Goal: Information Seeking & Learning: Check status

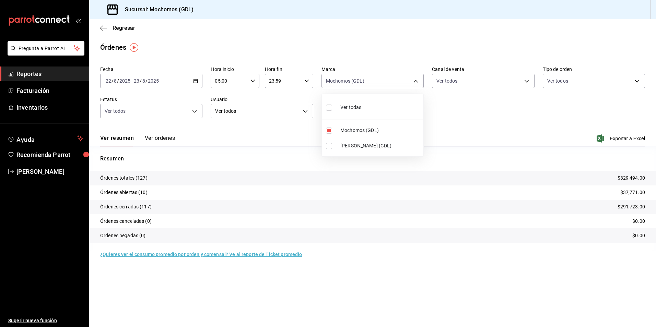
click at [125, 27] on div at bounding box center [328, 163] width 656 height 327
click at [126, 28] on span "Regresar" at bounding box center [124, 28] width 23 height 7
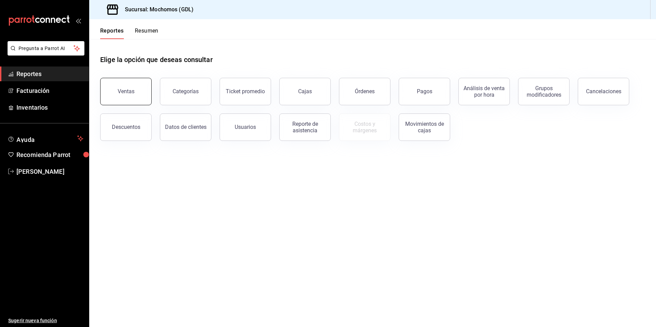
click at [141, 94] on button "Ventas" at bounding box center [125, 91] width 51 height 27
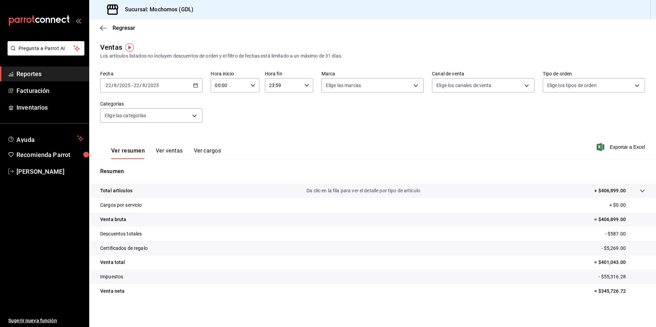
click at [191, 88] on div "[DATE] [DATE] - [DATE] [DATE]" at bounding box center [151, 85] width 102 height 14
click at [133, 166] on span "Rango de fechas" at bounding box center [132, 167] width 53 height 7
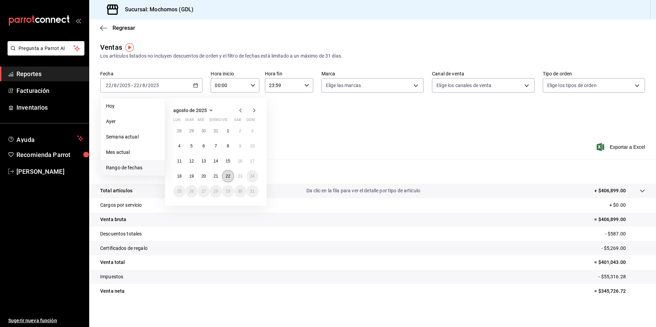
click at [230, 176] on abbr "22" at bounding box center [228, 176] width 4 height 5
click at [242, 176] on abbr "23" at bounding box center [240, 176] width 4 height 5
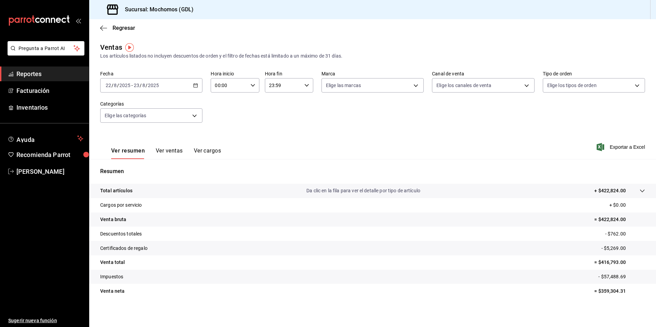
click at [251, 89] on div "00:00 Hora inicio" at bounding box center [235, 85] width 48 height 14
click at [222, 138] on button "04" at bounding box center [221, 135] width 21 height 14
type input "04:00"
click at [336, 87] on div at bounding box center [328, 163] width 656 height 327
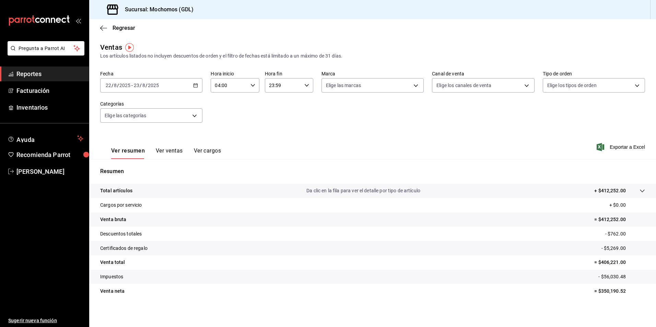
click at [335, 89] on body "Pregunta a Parrot AI Reportes Facturación Inventarios Ayuda Recomienda Parrot […" at bounding box center [328, 163] width 656 height 327
click at [330, 130] on li "Mochomos (GDL)" at bounding box center [370, 134] width 101 height 15
type input "36c25d4a-7cb0-456c-a434-e981d54830bc"
checkbox input "true"
click at [452, 83] on div at bounding box center [328, 163] width 656 height 327
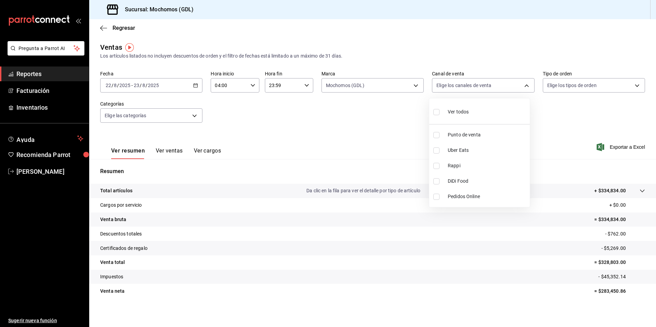
click at [448, 86] on body "Pregunta a Parrot AI Reportes Facturación Inventarios Ayuda Recomienda Parrot […" at bounding box center [328, 163] width 656 height 327
click at [443, 122] on ul "Ver todos Punto de venta Uber Eats Rappi DiDi Food Pedidos Online" at bounding box center [479, 152] width 101 height 109
click at [433, 112] on li "Ver todos" at bounding box center [479, 111] width 101 height 20
type input "PARROT,UBER_EATS,RAPPI,DIDI_FOOD,ONLINE"
checkbox input "true"
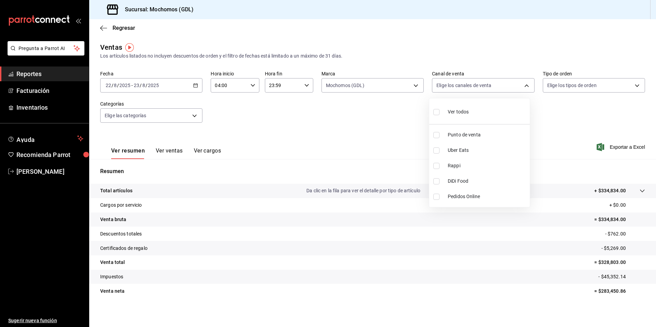
checkbox input "true"
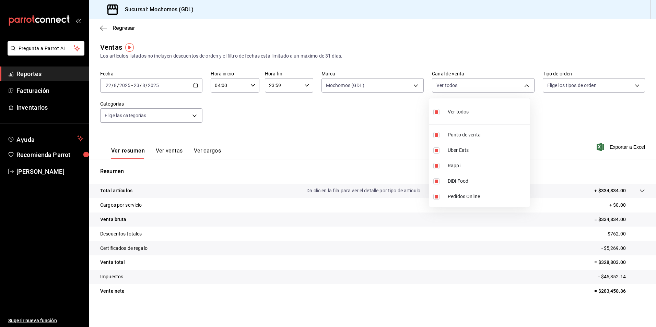
click at [552, 92] on div at bounding box center [328, 163] width 656 height 327
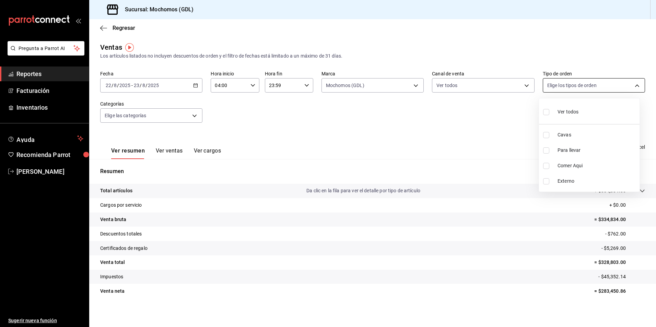
click at [552, 85] on body "Pregunta a Parrot AI Reportes Facturación Inventarios Ayuda Recomienda Parrot […" at bounding box center [328, 163] width 656 height 327
click at [542, 115] on li "Ver todos" at bounding box center [589, 111] width 101 height 20
type input "c3d0baef-30c0-4718-9d76-caab43e27316,13c4cc4a-99d2-42c0-ba96-c3de8c08c13d,7b791…"
checkbox input "true"
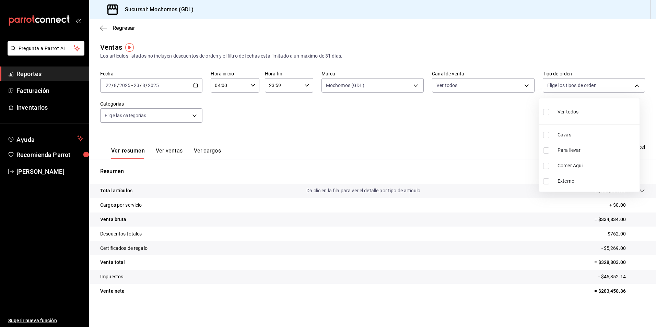
checkbox input "true"
click at [149, 116] on div at bounding box center [328, 163] width 656 height 327
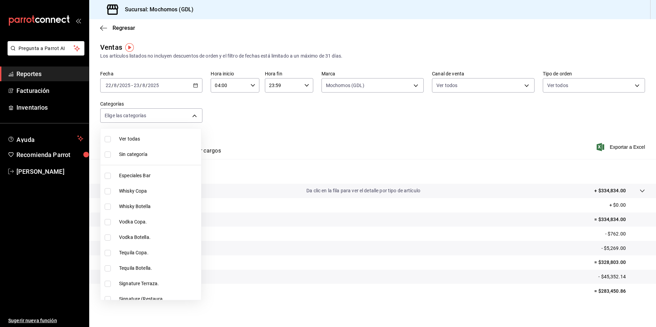
click at [148, 118] on body "Pregunta a Parrot AI Reportes Facturación Inventarios Ayuda Recomienda Parrot […" at bounding box center [328, 163] width 656 height 327
click at [154, 136] on span "Ver todas" at bounding box center [158, 139] width 79 height 7
type input "c0db8a99-aef8-4e9c-862d-72763fc5d605,0e6da5ad-e1ed-4623-8a7f-4db137866549,4ba6e…"
checkbox input "true"
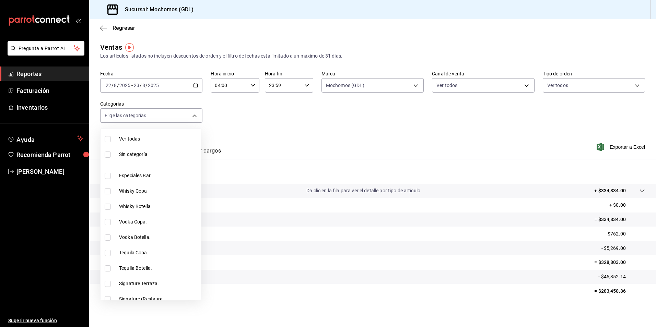
checkbox input "true"
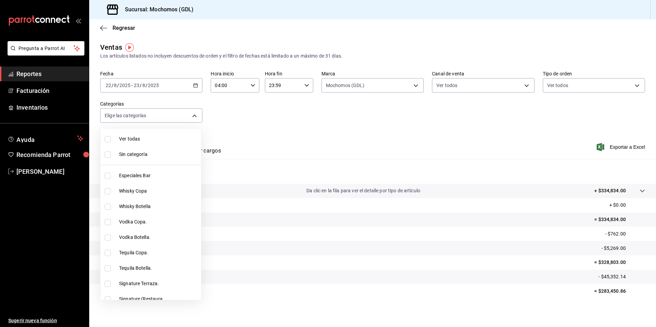
checkbox input "true"
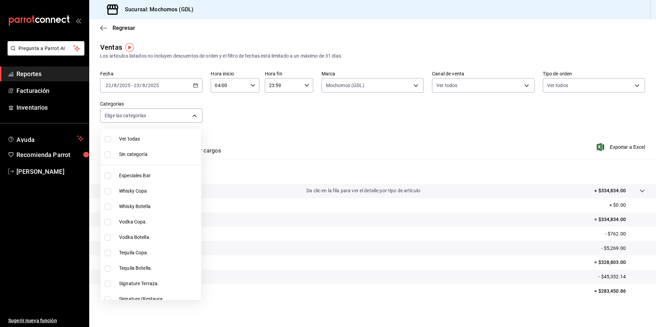
checkbox input "true"
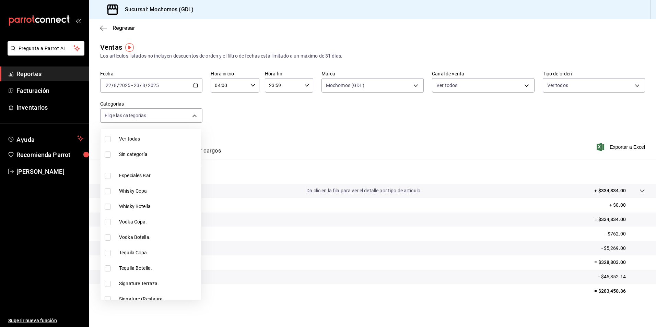
checkbox input "true"
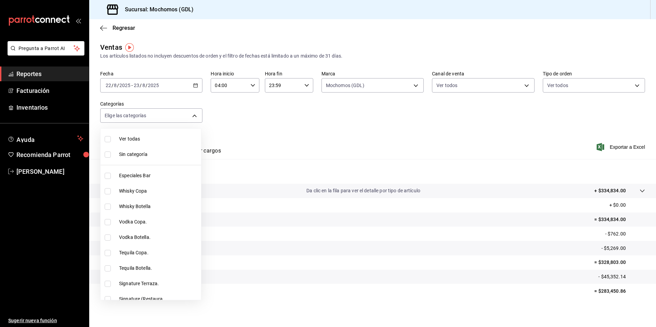
checkbox input "true"
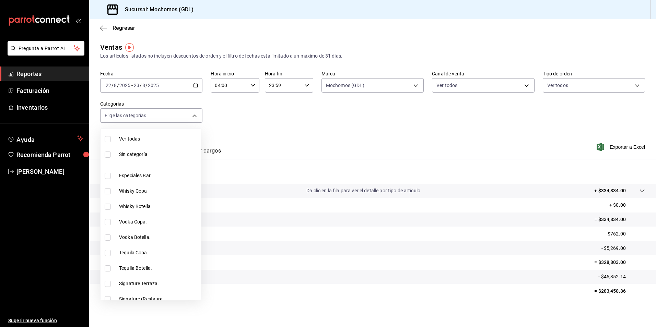
checkbox input "true"
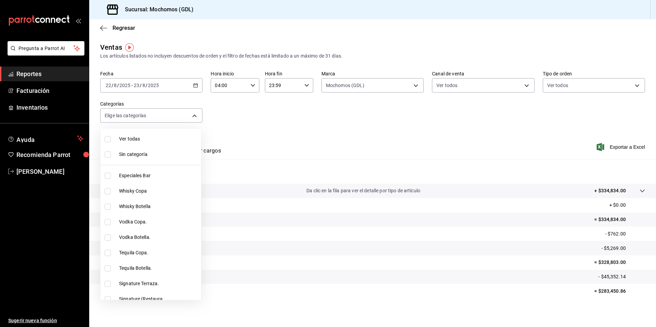
checkbox input "true"
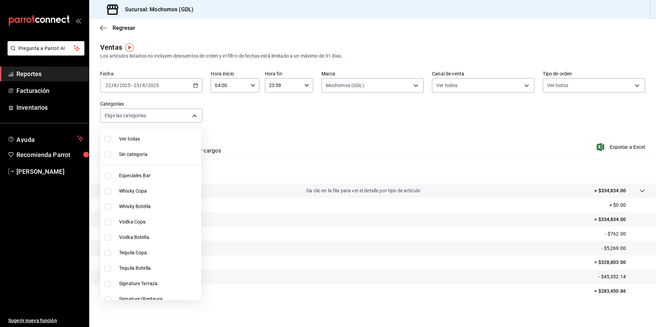
checkbox input "true"
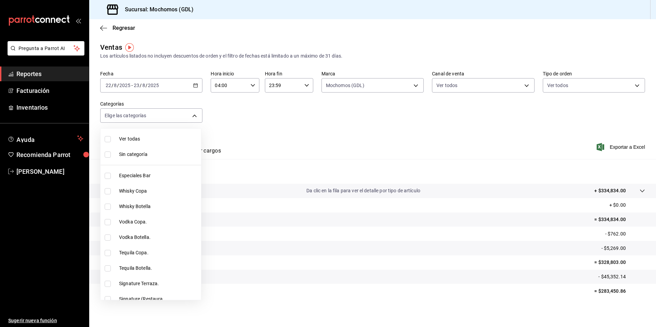
checkbox input "true"
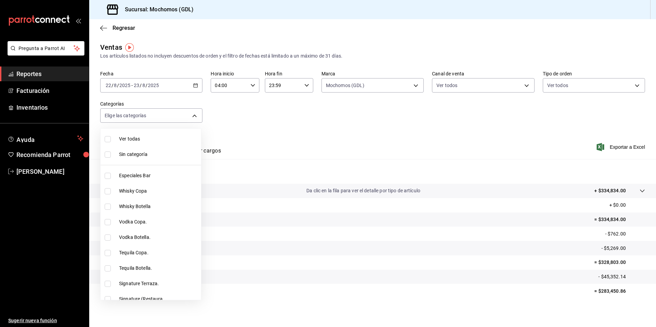
checkbox input "true"
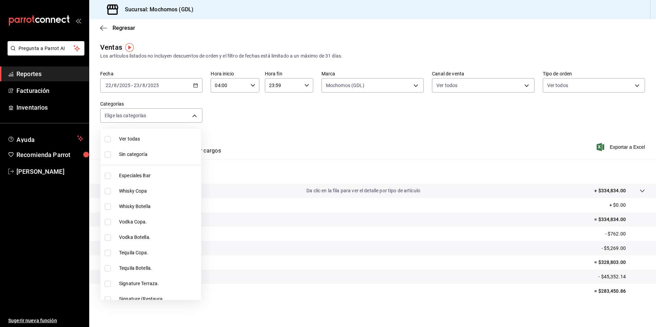
checkbox input "true"
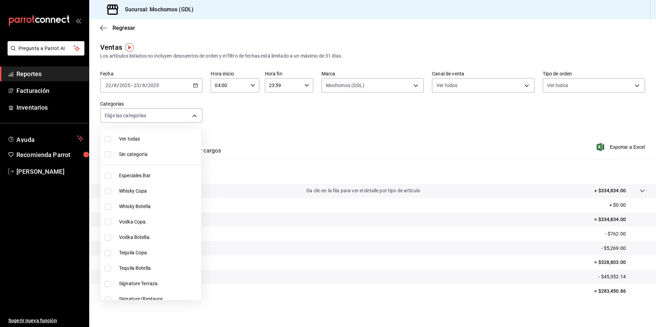
checkbox input "true"
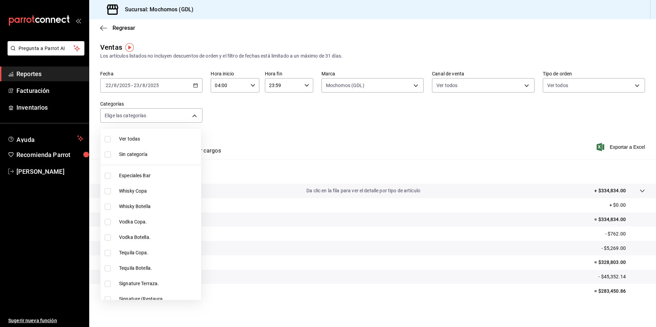
checkbox input "true"
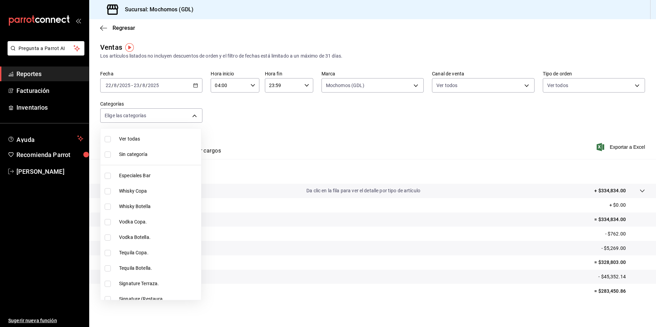
checkbox input "true"
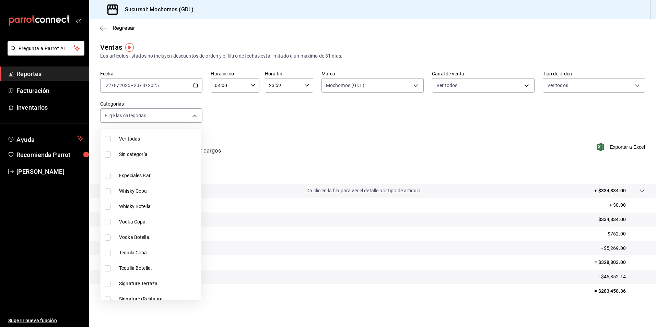
checkbox input "true"
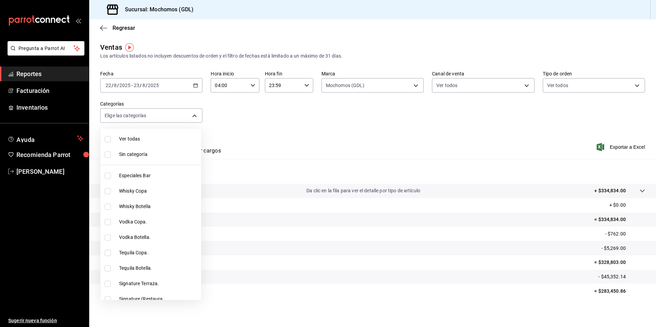
checkbox input "true"
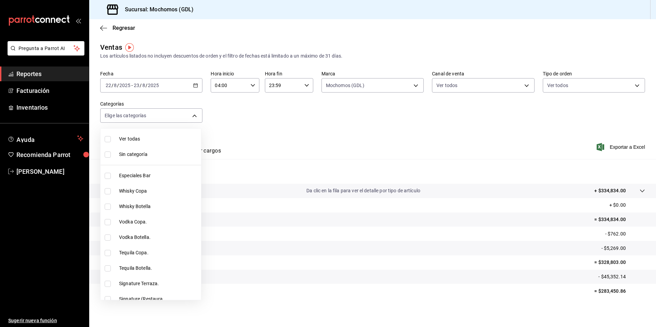
checkbox input "true"
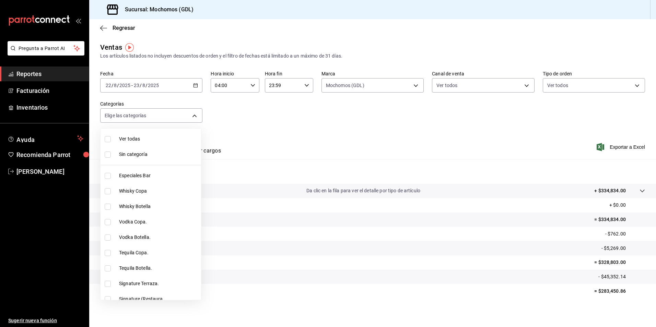
checkbox input "true"
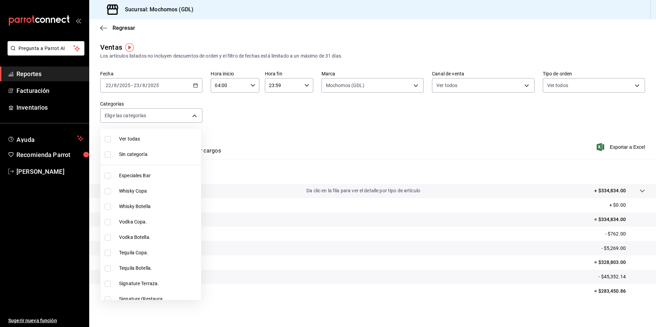
checkbox input "true"
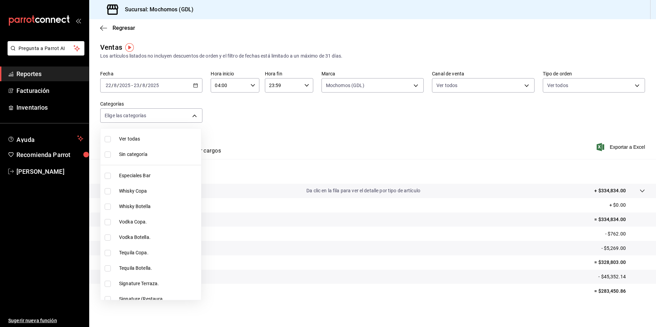
checkbox input "true"
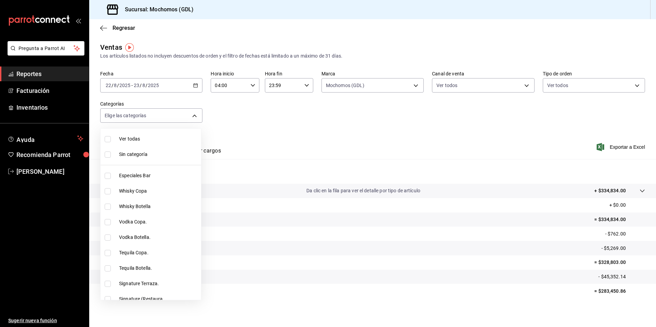
checkbox input "true"
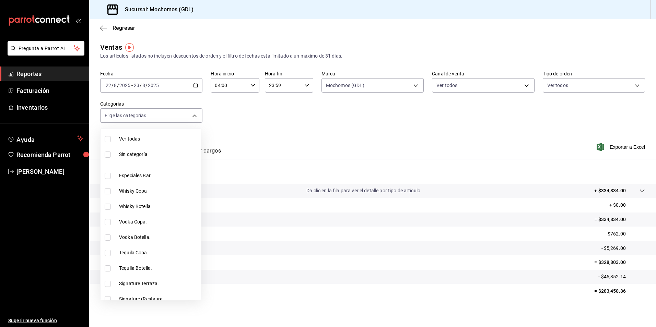
checkbox input "true"
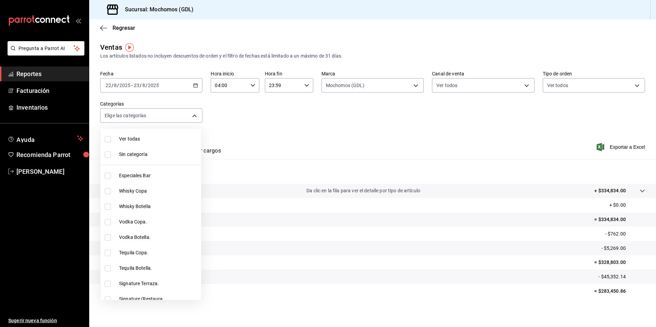
checkbox input "true"
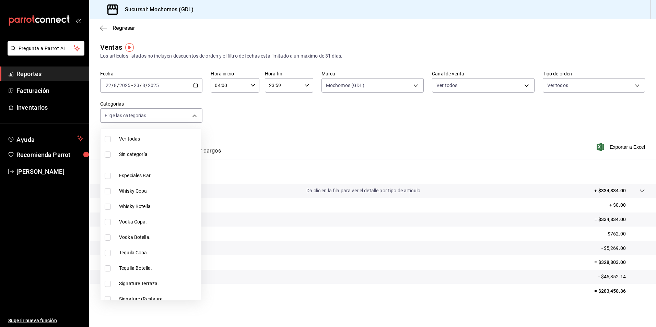
checkbox input "true"
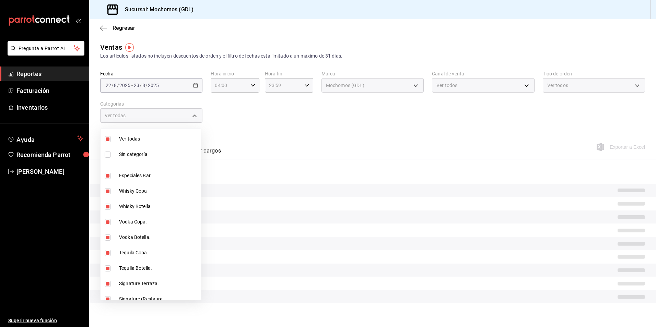
click at [161, 150] on li "Sin categoría" at bounding box center [151, 154] width 101 height 15
checkbox input "true"
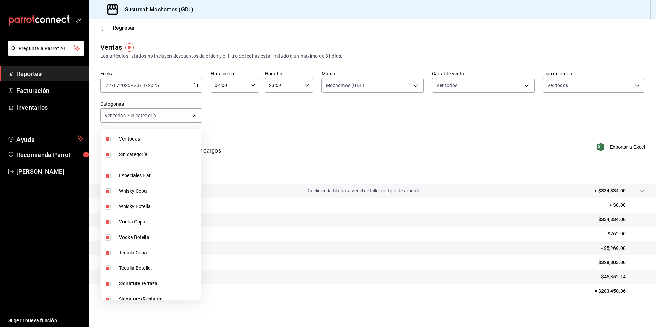
click at [297, 131] on div at bounding box center [328, 163] width 656 height 327
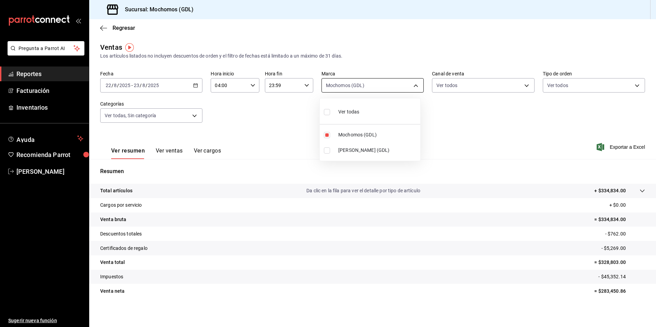
click at [366, 82] on body "Pregunta a Parrot AI Reportes Facturación Inventarios Ayuda Recomienda Parrot […" at bounding box center [328, 163] width 656 height 327
click at [337, 132] on li "Mochomos (GDL)" at bounding box center [370, 134] width 101 height 15
checkbox input "false"
click at [354, 152] on span "[PERSON_NAME] (GDL)" at bounding box center [377, 150] width 79 height 7
type input "9cac9703-0c5a-4d8b-addd-5b6b571d65b9"
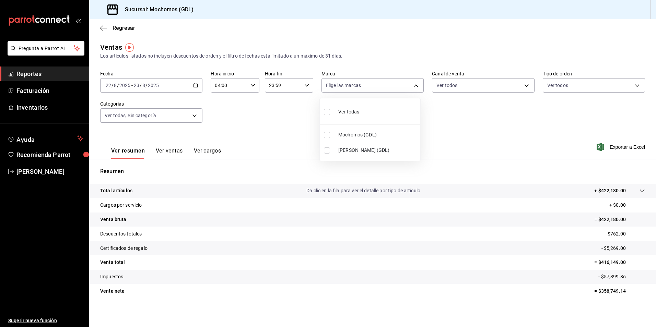
checkbox input "true"
click at [476, 84] on div at bounding box center [328, 163] width 656 height 327
click at [476, 84] on body "Pregunta a Parrot AI Reportes Facturación Inventarios Ayuda Recomienda Parrot […" at bounding box center [328, 163] width 656 height 327
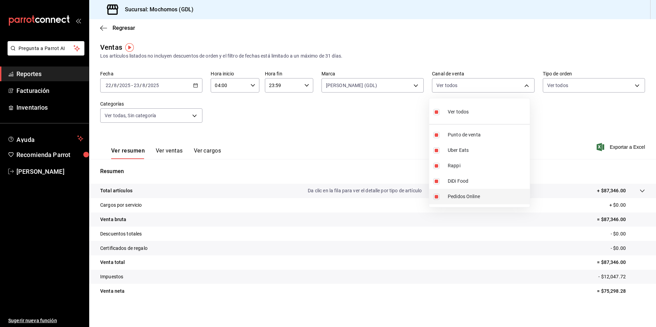
click at [466, 202] on li "Pedidos Online" at bounding box center [479, 196] width 101 height 15
type input "PARROT,UBER_EATS,RAPPI,DIDI_FOOD"
checkbox input "false"
click at [466, 200] on li "Pedidos Online" at bounding box center [479, 196] width 101 height 15
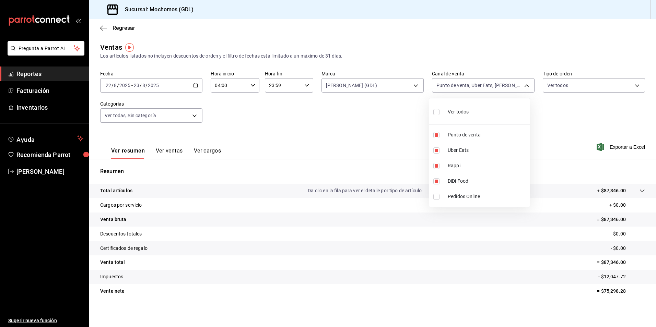
type input "PARROT,UBER_EATS,RAPPI,DIDI_FOOD,ONLINE"
checkbox input "true"
click at [361, 87] on div at bounding box center [328, 163] width 656 height 327
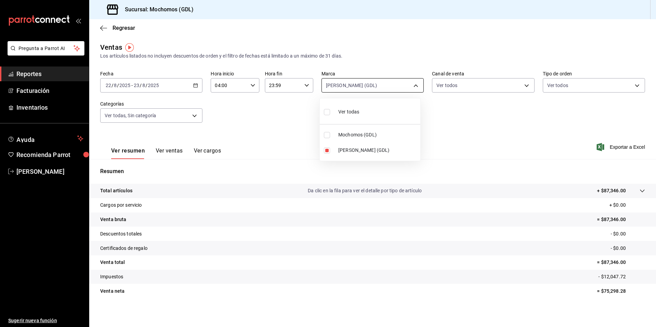
click at [361, 91] on body "Pregunta a Parrot AI Reportes Facturación Inventarios Ayuda Recomienda Parrot […" at bounding box center [328, 163] width 656 height 327
click at [357, 141] on li "Mochomos (GDL)" at bounding box center [370, 134] width 101 height 15
type input "9cac9703-0c5a-4d8b-addd-5b6b571d65b9,36c25d4a-7cb0-456c-a434-e981d54830bc"
checkbox input "true"
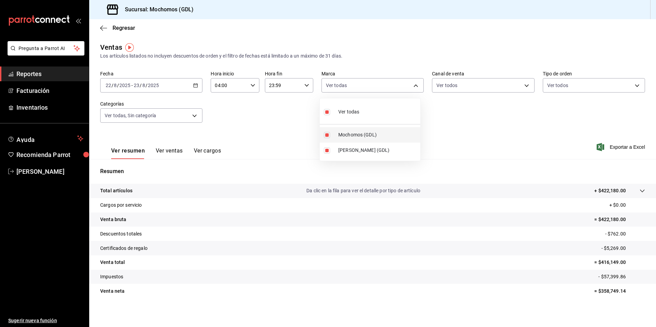
click at [355, 135] on span "Mochomos (GDL)" at bounding box center [377, 134] width 79 height 7
type input "9cac9703-0c5a-4d8b-addd-5b6b571d65b9"
checkbox input "false"
click at [351, 148] on span "[PERSON_NAME] (GDL)" at bounding box center [377, 150] width 79 height 7
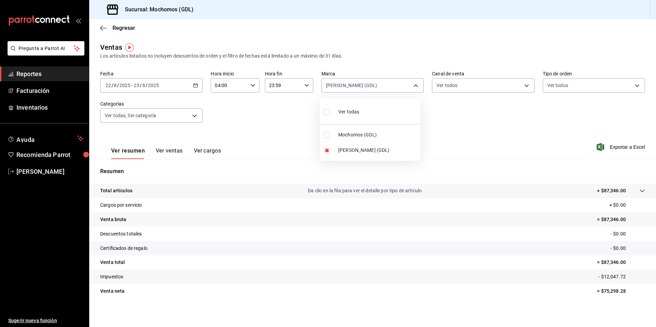
checkbox input "false"
click at [351, 148] on span "[PERSON_NAME] (GDL)" at bounding box center [377, 150] width 79 height 7
type input "9cac9703-0c5a-4d8b-addd-5b6b571d65b9"
checkbox input "true"
click at [498, 146] on div at bounding box center [328, 163] width 656 height 327
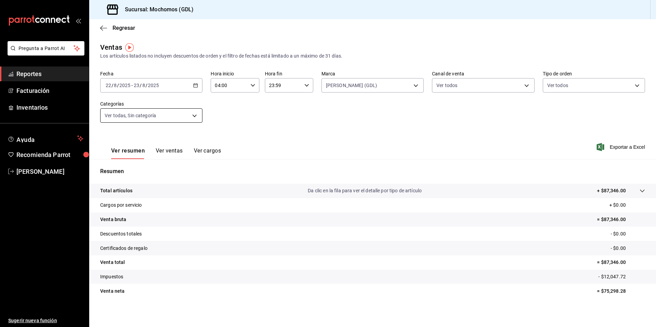
click at [130, 119] on body "Pregunta a Parrot AI Reportes Facturación Inventarios Ayuda Recomienda Parrot […" at bounding box center [328, 163] width 656 height 327
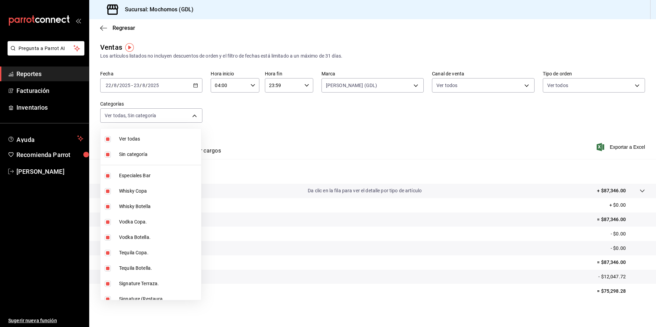
click at [474, 95] on div at bounding box center [328, 163] width 656 height 327
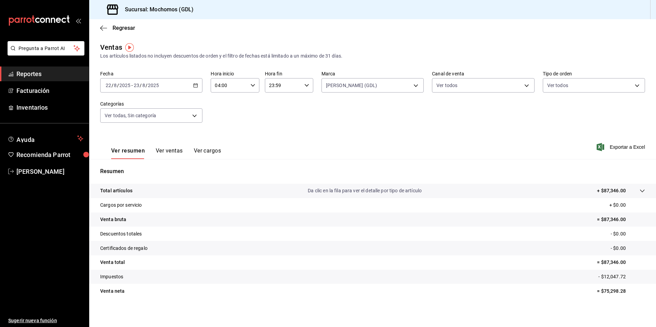
click at [471, 89] on body "Pregunta a Parrot AI Reportes Facturación Inventarios Ayuda Recomienda Parrot […" at bounding box center [328, 163] width 656 height 327
click at [562, 89] on div at bounding box center [328, 163] width 656 height 327
click at [562, 89] on body "Pregunta a Parrot AI Reportes Facturación Inventarios Ayuda Recomienda Parrot […" at bounding box center [328, 163] width 656 height 327
click at [104, 49] on div at bounding box center [328, 163] width 656 height 327
click at [128, 46] on img "button" at bounding box center [129, 47] width 9 height 9
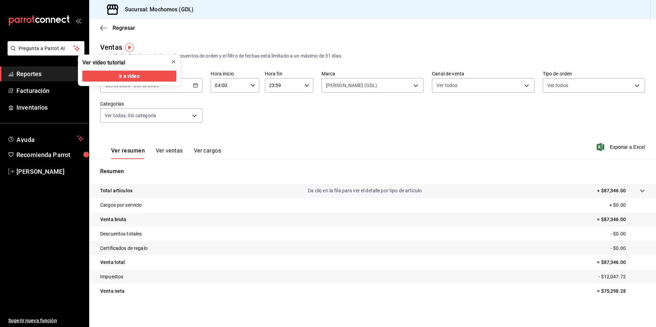
click at [173, 61] on icon "close" at bounding box center [173, 61] width 5 height 5
click at [145, 82] on div "[DATE] [DATE] - [DATE] [DATE]" at bounding box center [151, 85] width 102 height 14
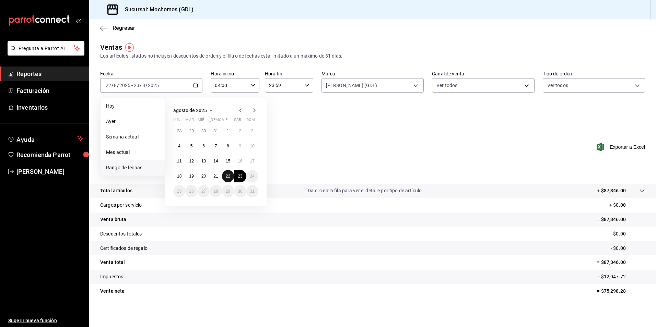
click at [229, 174] on abbr "22" at bounding box center [228, 176] width 4 height 5
click at [245, 176] on button "23" at bounding box center [240, 176] width 12 height 12
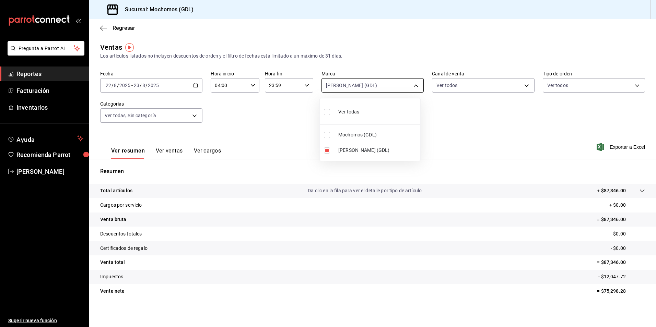
click at [398, 79] on body "Pregunta a Parrot AI Reportes Facturación Inventarios Ayuda Recomienda Parrot […" at bounding box center [328, 163] width 656 height 327
click at [367, 134] on span "Mochomos (GDL)" at bounding box center [377, 134] width 79 height 7
type input "9cac9703-0c5a-4d8b-addd-5b6b571d65b9,36c25d4a-7cb0-456c-a434-e981d54830bc"
checkbox input "true"
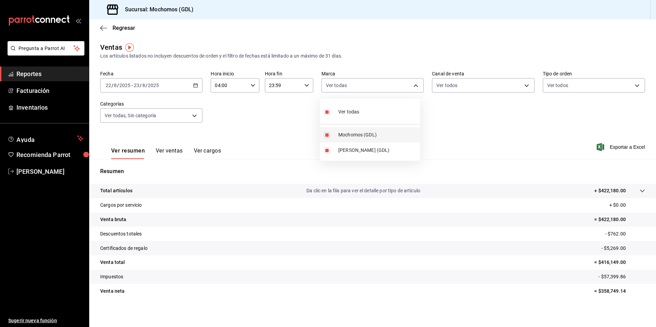
click at [347, 134] on span "Mochomos (GDL)" at bounding box center [377, 134] width 79 height 7
type input "9cac9703-0c5a-4d8b-addd-5b6b571d65b9"
checkbox input "false"
click at [488, 129] on div at bounding box center [328, 163] width 656 height 327
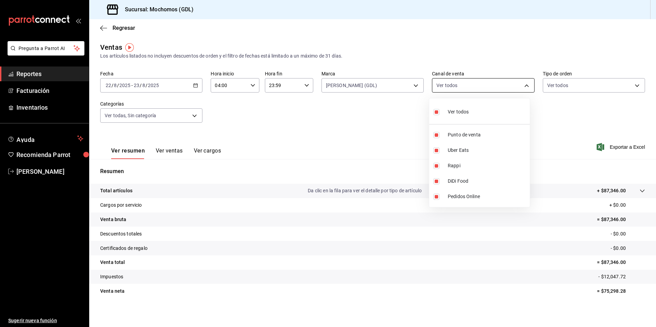
click at [501, 86] on body "Pregunta a Parrot AI Reportes Facturación Inventarios Ayuda Recomienda Parrot […" at bounding box center [328, 163] width 656 height 327
click at [495, 86] on div at bounding box center [328, 163] width 656 height 327
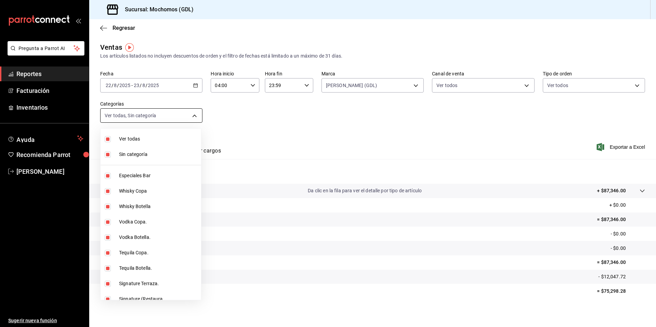
click at [136, 117] on body "Pregunta a Parrot AI Reportes Facturación Inventarios Ayuda Recomienda Parrot […" at bounding box center [328, 163] width 656 height 327
click at [136, 117] on div at bounding box center [328, 163] width 656 height 327
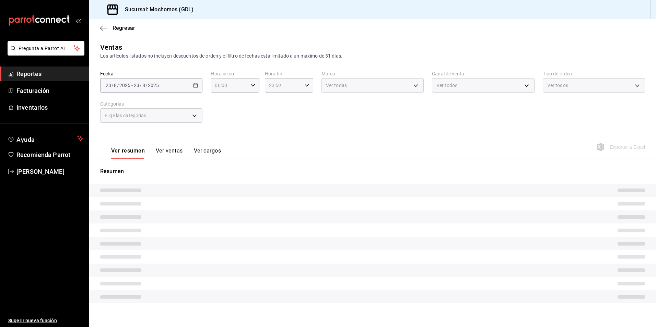
type input "04:00"
type input "c0db8a99-aef8-4e9c-862d-72763fc5d605,0e6da5ad-e1ed-4623-8a7f-4db137866549,4ba6e…"
type input "9cac9703-0c5a-4d8b-addd-5b6b571d65b9"
type input "PARROT,UBER_EATS,RAPPI,DIDI_FOOD,ONLINE"
type input "c3d0baef-30c0-4718-9d76-caab43e27316,13c4cc4a-99d2-42c0-ba96-c3de8c08c13d,7b791…"
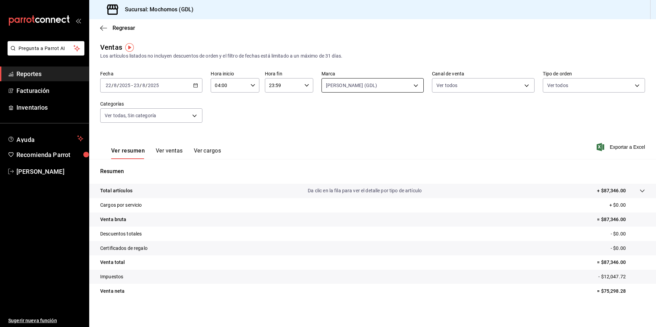
click at [408, 80] on body "Pregunta a Parrot AI Reportes Facturación Inventarios Ayuda Recomienda Parrot […" at bounding box center [328, 163] width 656 height 327
click at [357, 149] on span "[PERSON_NAME] (GDL)" at bounding box center [377, 150] width 79 height 7
checkbox input "false"
click at [358, 134] on span "Mochomos (GDL)" at bounding box center [377, 134] width 79 height 7
type input "36c25d4a-7cb0-456c-a434-e981d54830bc"
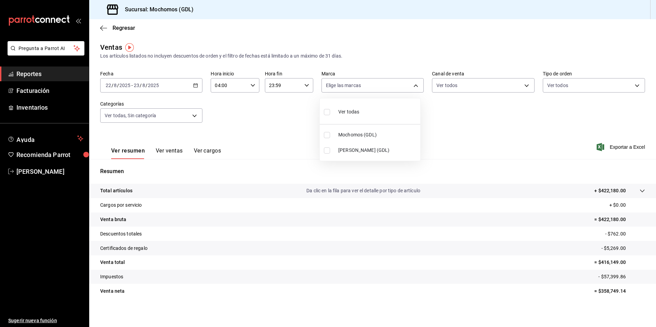
checkbox input "true"
click at [358, 134] on span "Mochomos (GDL)" at bounding box center [377, 134] width 79 height 7
checkbox input "false"
click at [353, 145] on li "[PERSON_NAME] (GDL)" at bounding box center [370, 150] width 101 height 15
type input "9cac9703-0c5a-4d8b-addd-5b6b571d65b9"
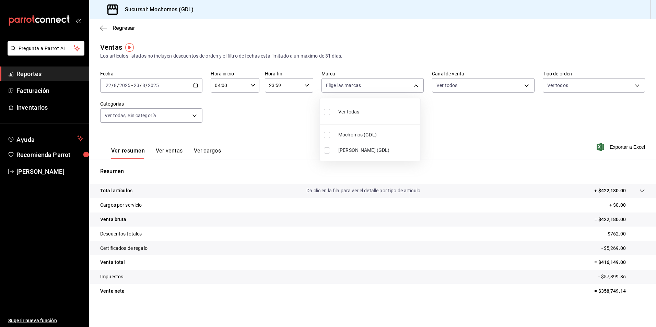
checkbox input "true"
click at [374, 191] on div at bounding box center [328, 163] width 656 height 327
click at [351, 192] on p "Da clic en la fila para ver el detalle por tipo de artículo" at bounding box center [365, 190] width 114 height 7
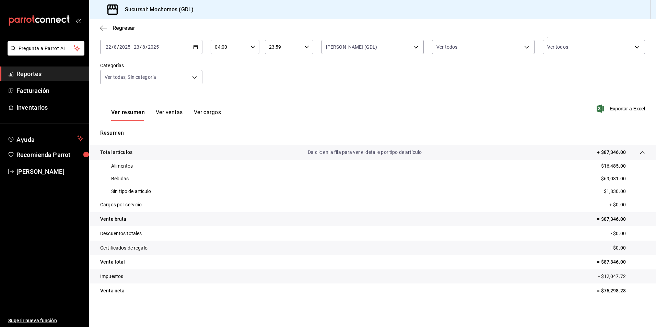
scroll to position [39, 0]
click at [355, 51] on body "Pregunta a Parrot AI Reportes Facturación Inventarios Ayuda Recomienda Parrot A…" at bounding box center [328, 163] width 656 height 327
click at [351, 105] on li "[PERSON_NAME] (GDL)" at bounding box center [370, 110] width 101 height 15
checkbox input "false"
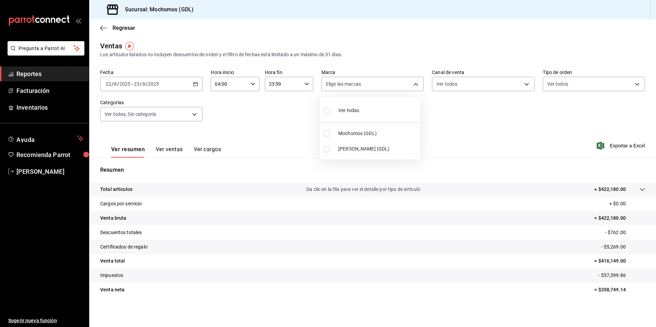
click at [352, 147] on span "[PERSON_NAME] (GDL)" at bounding box center [377, 148] width 79 height 7
type input "9cac9703-0c5a-4d8b-addd-5b6b571d65b9"
checkbox input "true"
click at [119, 43] on div at bounding box center [328, 163] width 656 height 327
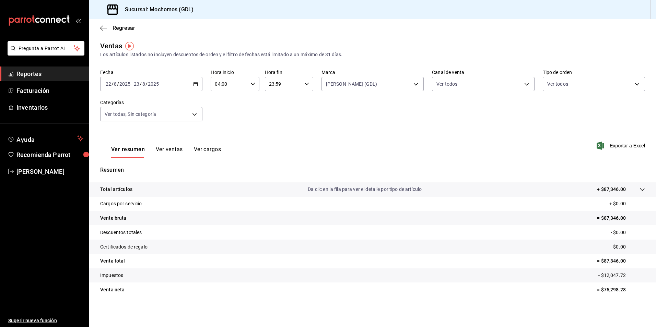
click at [111, 46] on div "Ventas" at bounding box center [111, 46] width 22 height 10
